Goal: Obtain resource: Download file/media

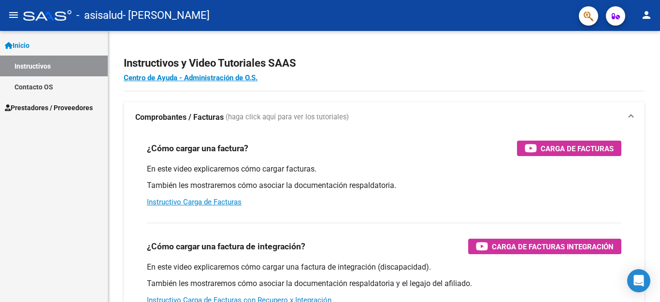
click at [75, 47] on link "Inicio" at bounding box center [54, 45] width 108 height 21
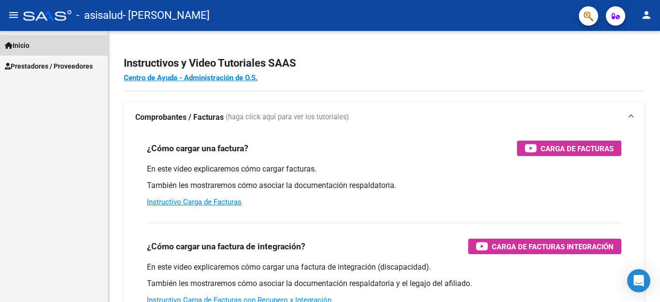
click at [45, 42] on link "Inicio" at bounding box center [54, 45] width 108 height 21
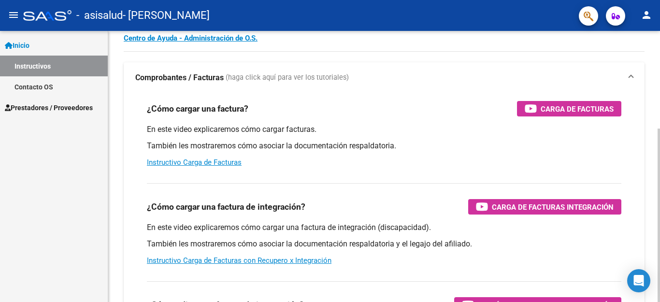
scroll to position [48, 0]
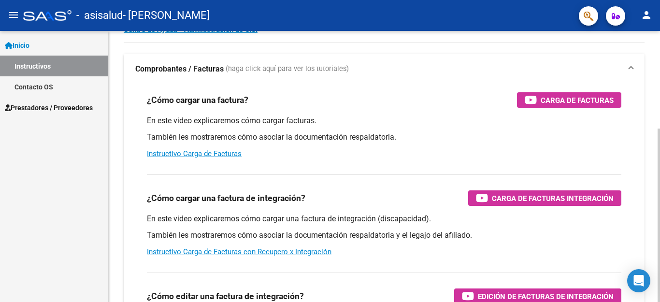
click at [651, 128] on div at bounding box center [658, 214] width 2 height 173
click at [74, 97] on link "Prestadores / Proveedores" at bounding box center [54, 107] width 108 height 21
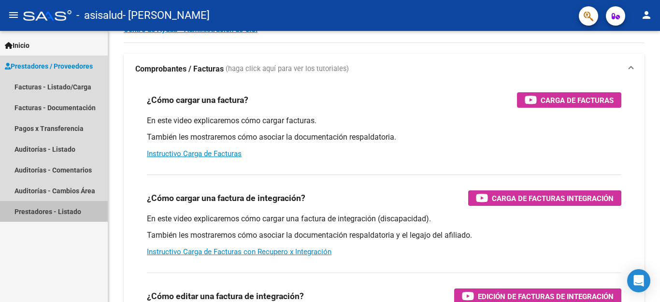
click at [57, 210] on link "Prestadores - Listado" at bounding box center [54, 211] width 108 height 21
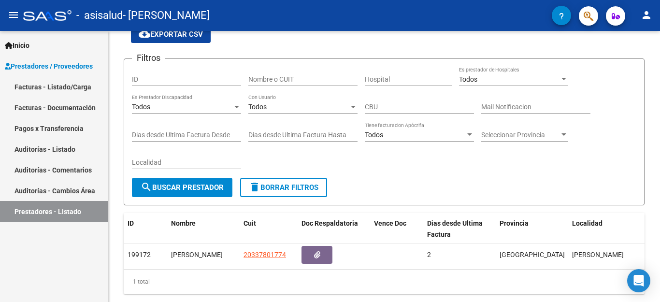
scroll to position [48, 0]
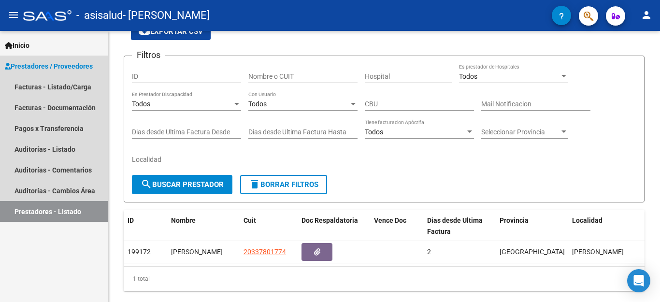
click at [57, 69] on span "Prestadores / Proveedores" at bounding box center [49, 66] width 88 height 11
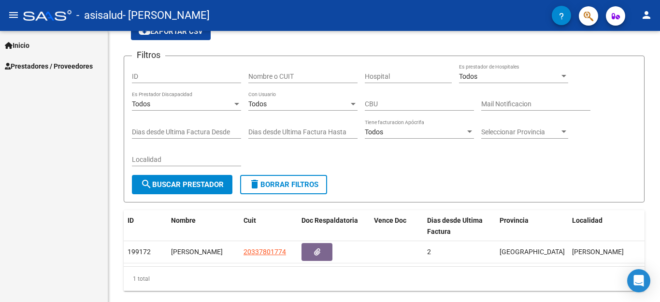
click at [57, 69] on span "Prestadores / Proveedores" at bounding box center [49, 66] width 88 height 11
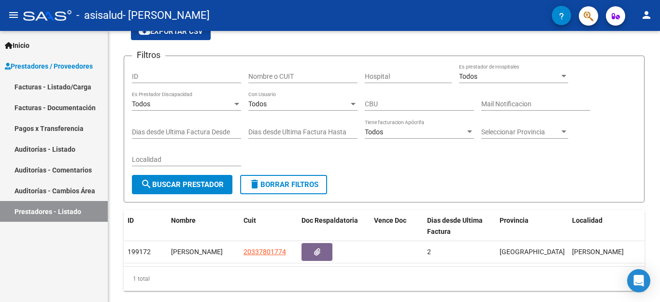
click at [55, 106] on link "Facturas - Documentación" at bounding box center [54, 107] width 108 height 21
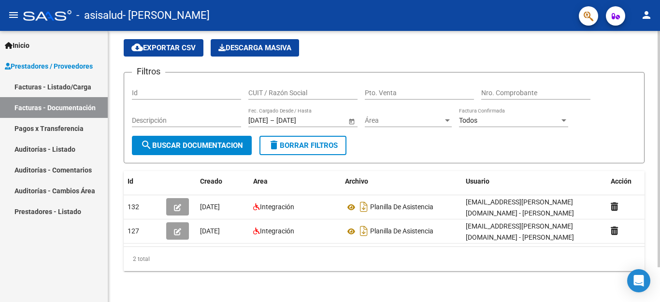
scroll to position [40, 0]
click at [651, 166] on div "PRESTADORES -> Comprobantes - Documentación Respaldatoria cloud_download Export…" at bounding box center [385, 150] width 554 height 303
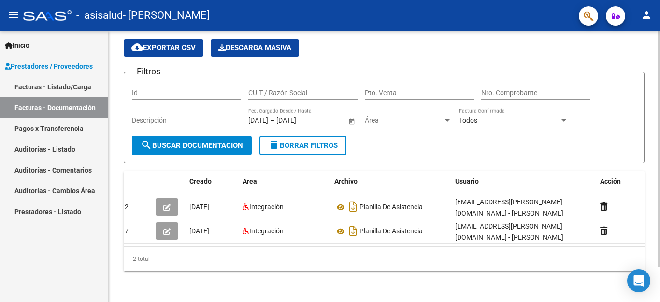
scroll to position [0, 0]
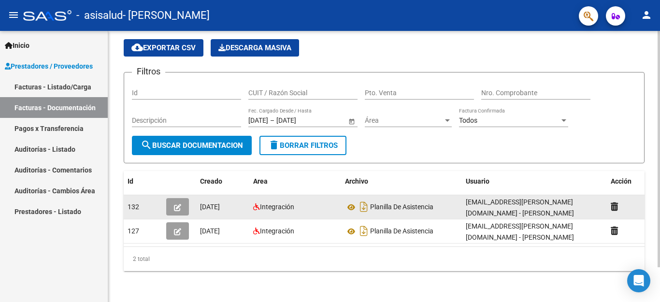
click at [133, 203] on span "132" at bounding box center [134, 207] width 12 height 8
click at [349, 201] on icon at bounding box center [351, 207] width 13 height 12
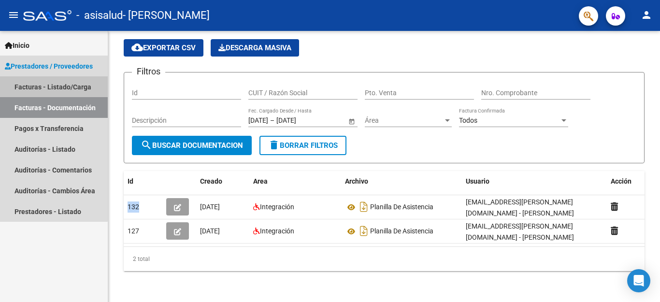
click at [36, 85] on link "Facturas - Listado/Carga" at bounding box center [54, 86] width 108 height 21
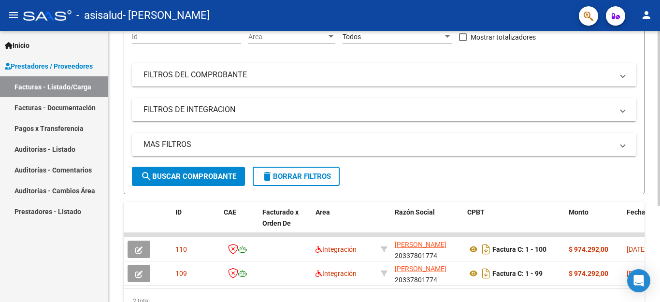
scroll to position [101, 0]
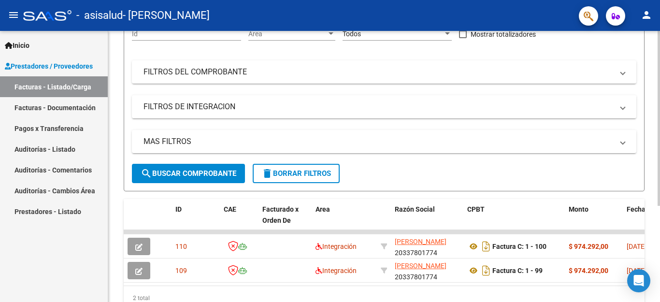
click at [651, 149] on div at bounding box center [658, 118] width 2 height 175
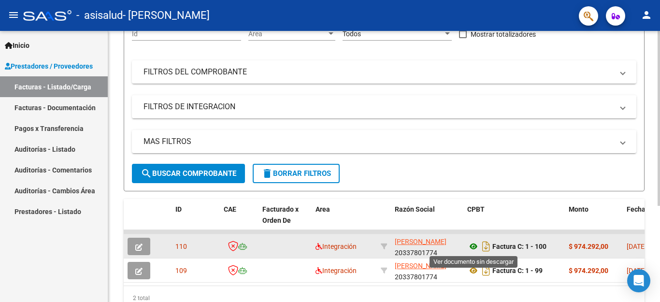
click at [475, 244] on icon at bounding box center [473, 247] width 13 height 12
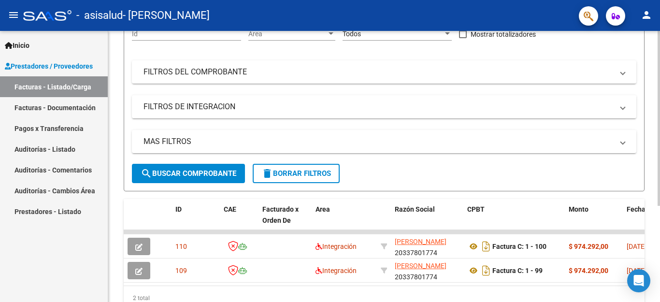
scroll to position [0, 0]
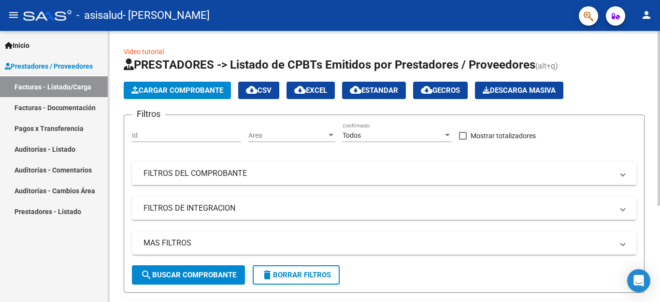
click at [651, 76] on div at bounding box center [658, 166] width 2 height 271
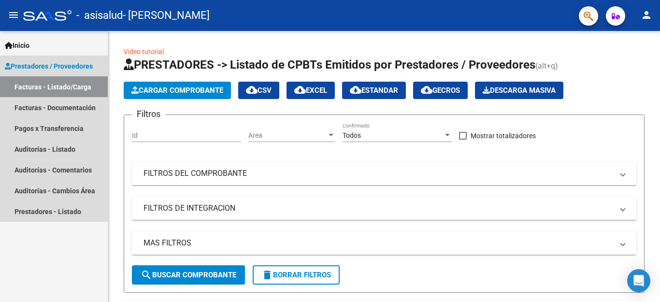
click at [34, 67] on span "Prestadores / Proveedores" at bounding box center [49, 66] width 88 height 11
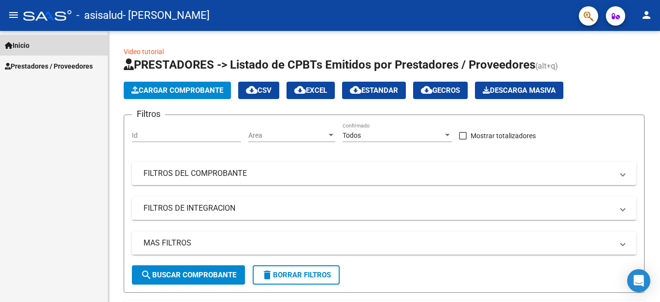
click at [29, 43] on span "Inicio" at bounding box center [17, 45] width 25 height 11
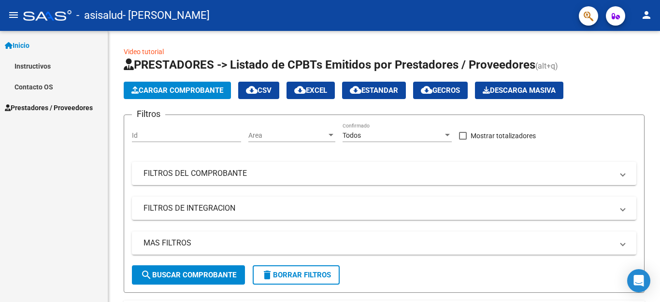
click at [11, 22] on button "menu" at bounding box center [13, 15] width 19 height 19
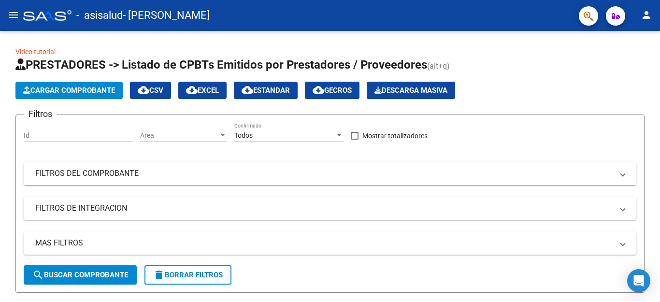
click at [643, 14] on mat-icon "person" at bounding box center [646, 15] width 12 height 12
click at [637, 39] on button "person Mi Perfil" at bounding box center [626, 40] width 59 height 23
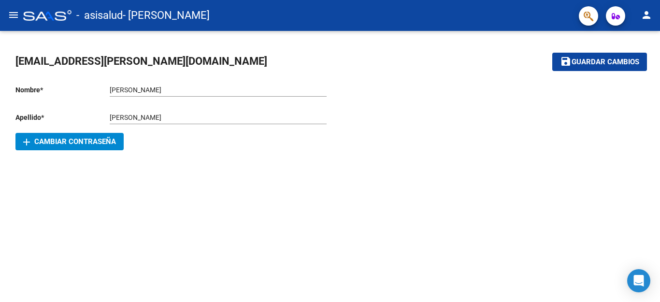
click at [23, 19] on div at bounding box center [47, 15] width 48 height 11
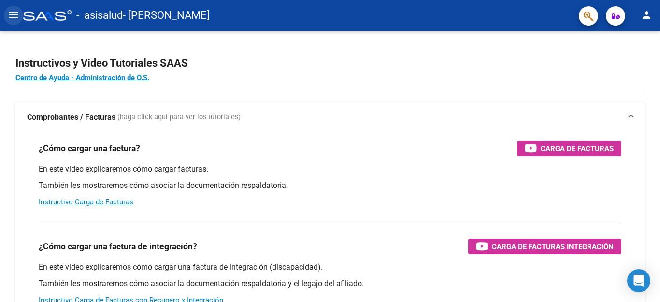
click at [15, 18] on mat-icon "menu" at bounding box center [14, 15] width 12 height 12
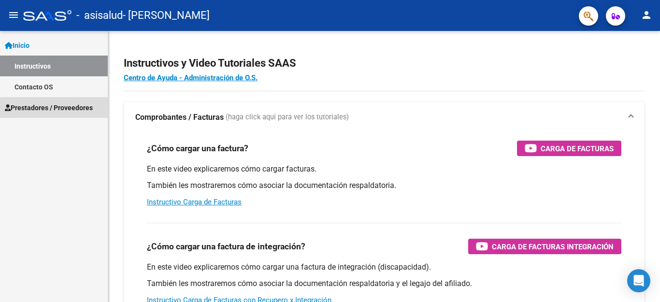
click at [74, 103] on span "Prestadores / Proveedores" at bounding box center [49, 107] width 88 height 11
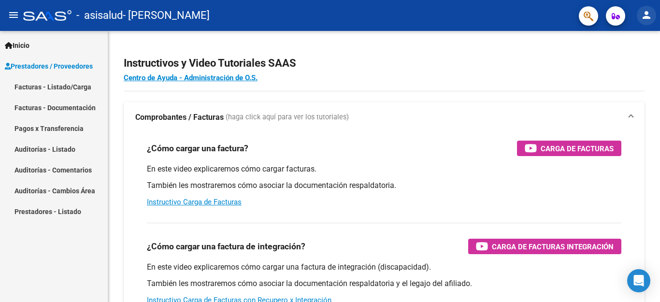
click at [651, 15] on mat-icon "person" at bounding box center [646, 15] width 12 height 12
click at [69, 207] on div at bounding box center [330, 151] width 660 height 302
click at [69, 207] on link "Prestadores - Listado" at bounding box center [54, 211] width 108 height 21
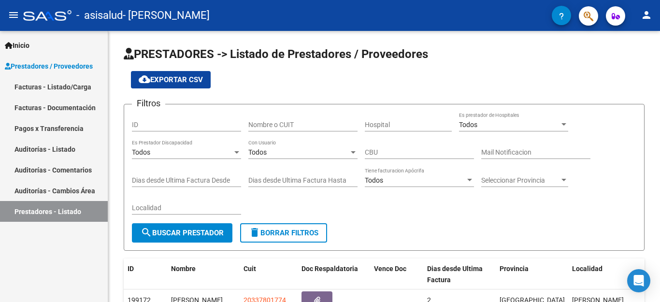
click at [68, 86] on link "Facturas - Listado/Carga" at bounding box center [54, 86] width 108 height 21
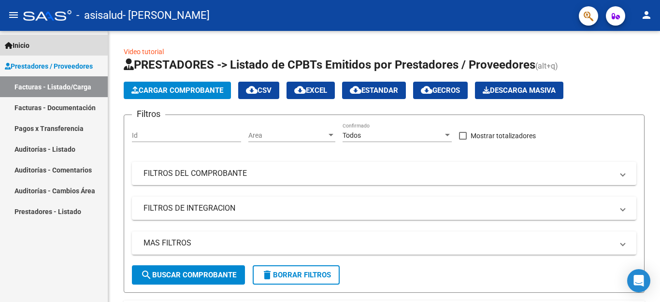
click at [16, 48] on span "Inicio" at bounding box center [17, 45] width 25 height 11
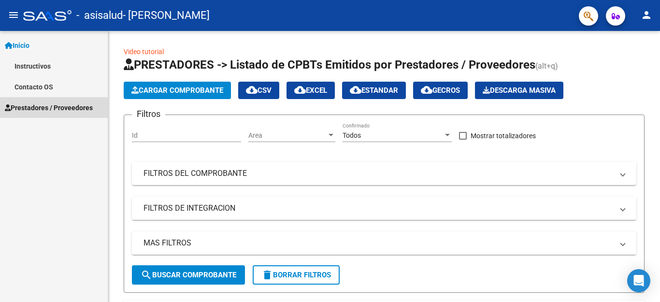
click at [27, 114] on link "Prestadores / Proveedores" at bounding box center [54, 107] width 108 height 21
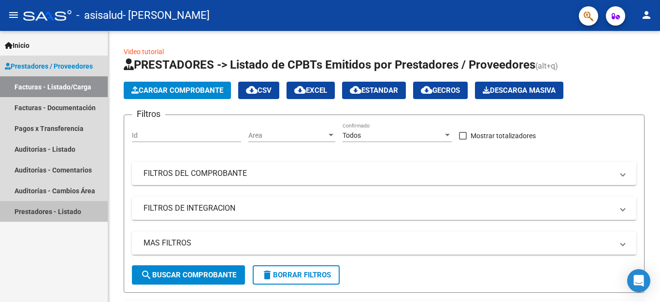
click at [28, 214] on link "Prestadores - Listado" at bounding box center [54, 211] width 108 height 21
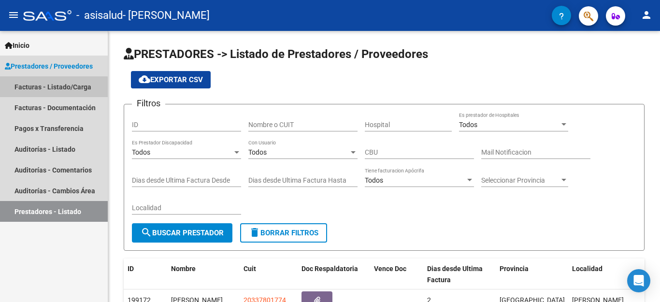
click at [45, 96] on link "Facturas - Listado/Carga" at bounding box center [54, 86] width 108 height 21
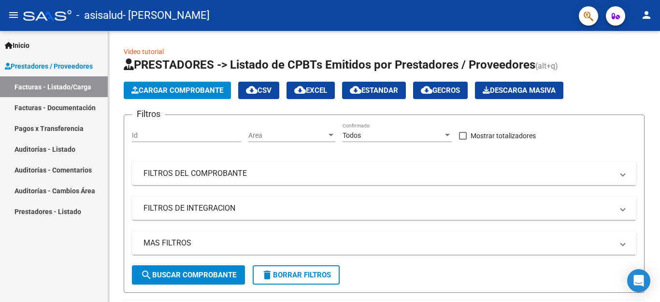
click at [16, 15] on mat-icon "menu" at bounding box center [14, 15] width 12 height 12
